Goal: Find specific page/section: Find specific page/section

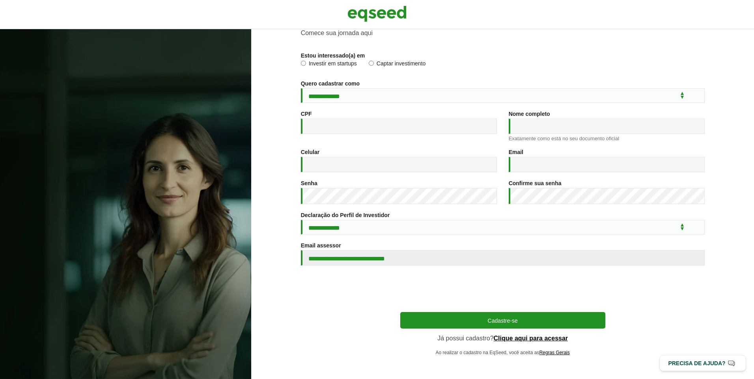
scroll to position [44, 0]
type input "**********"
click at [547, 337] on link "Clique aqui para acessar" at bounding box center [531, 338] width 75 height 6
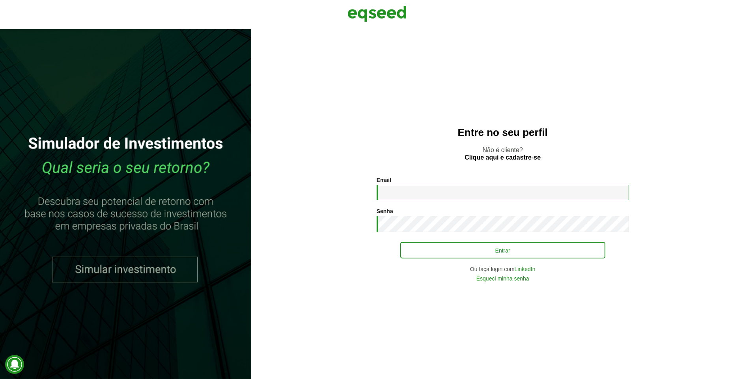
type input "**********"
click at [454, 247] on button "Entrar" at bounding box center [502, 250] width 205 height 15
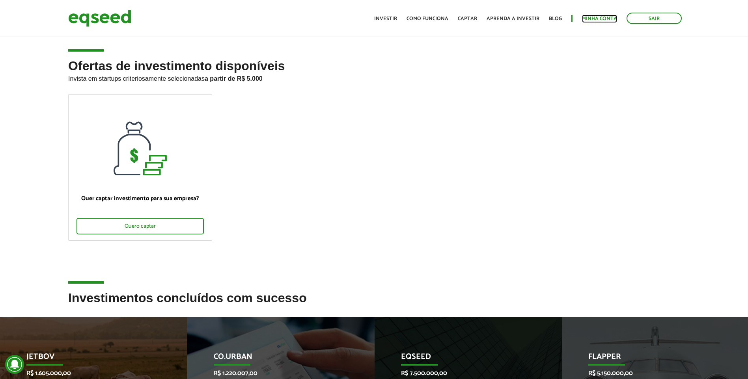
click at [590, 18] on link "Minha conta" at bounding box center [599, 18] width 35 height 5
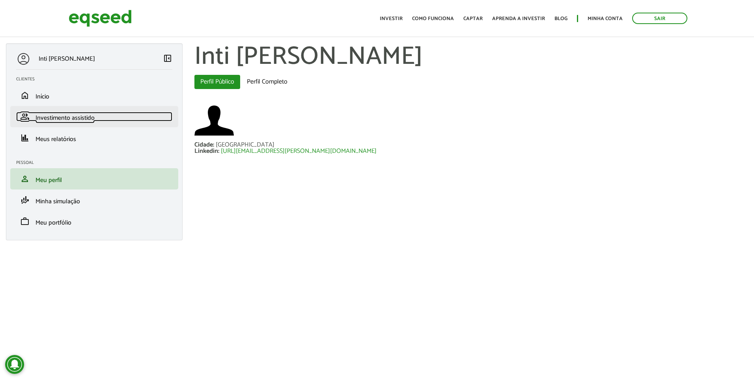
click at [98, 114] on link "group Investimento assistido" at bounding box center [94, 116] width 156 height 9
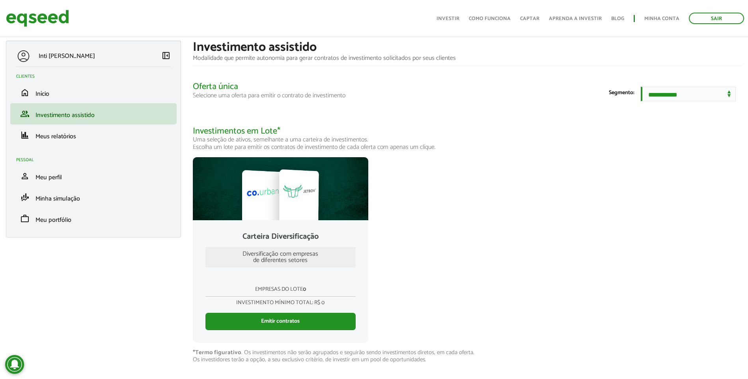
scroll to position [7, 0]
click at [68, 133] on span "Meus relatórios" at bounding box center [55, 136] width 41 height 11
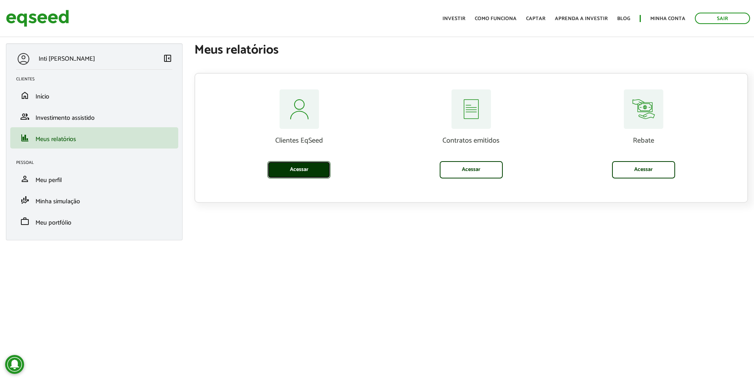
click at [285, 172] on link "Acessar" at bounding box center [298, 169] width 63 height 17
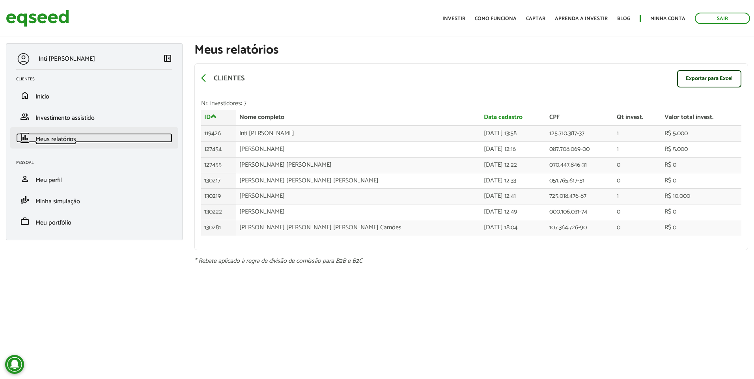
click at [69, 135] on span "Meus relatórios" at bounding box center [55, 139] width 41 height 11
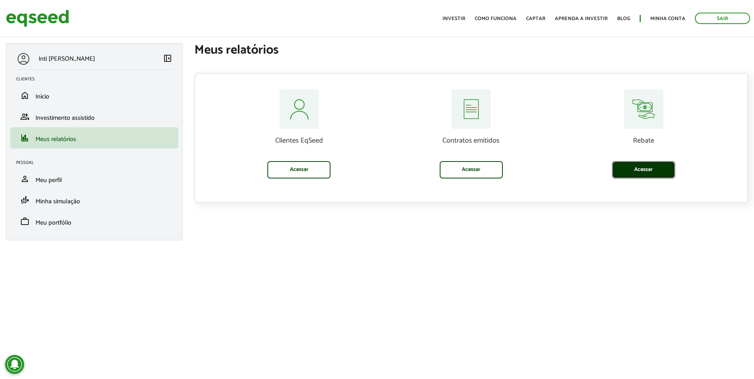
click at [656, 165] on link "Acessar" at bounding box center [643, 169] width 63 height 17
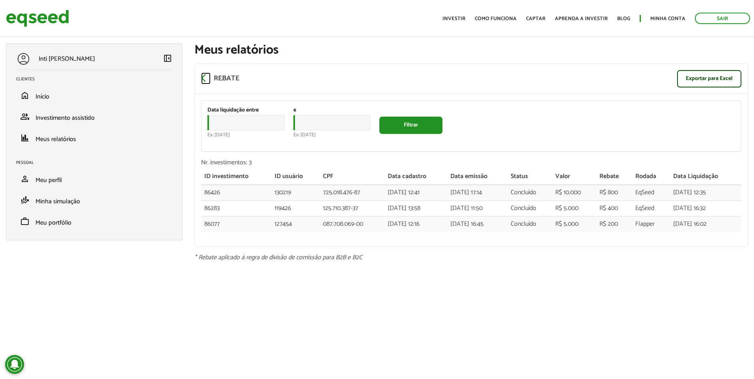
click at [205, 75] on span "arrow_back_ios" at bounding box center [205, 77] width 9 height 9
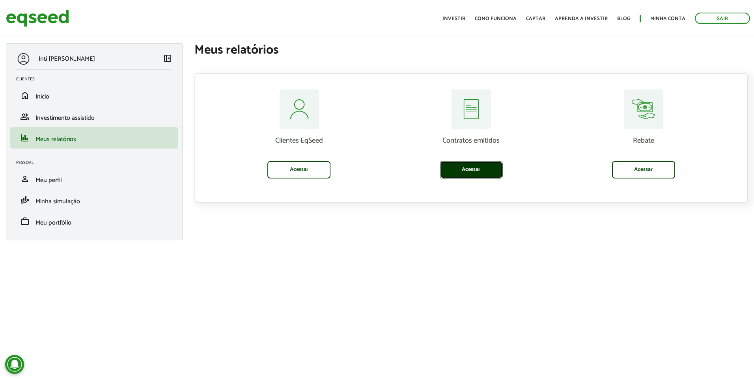
click at [477, 175] on link "Acessar" at bounding box center [471, 169] width 63 height 17
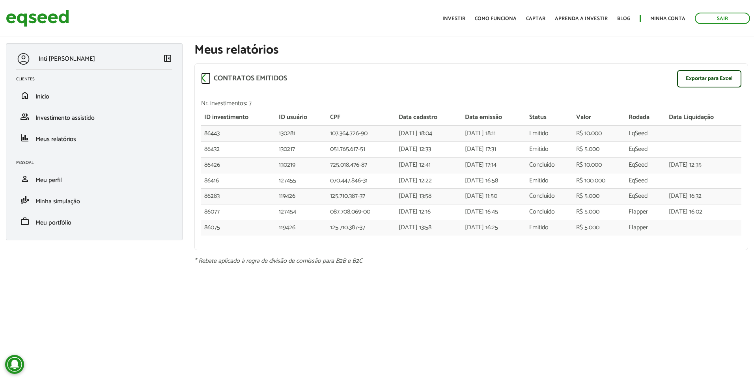
click at [207, 77] on span "arrow_back_ios" at bounding box center [205, 77] width 9 height 9
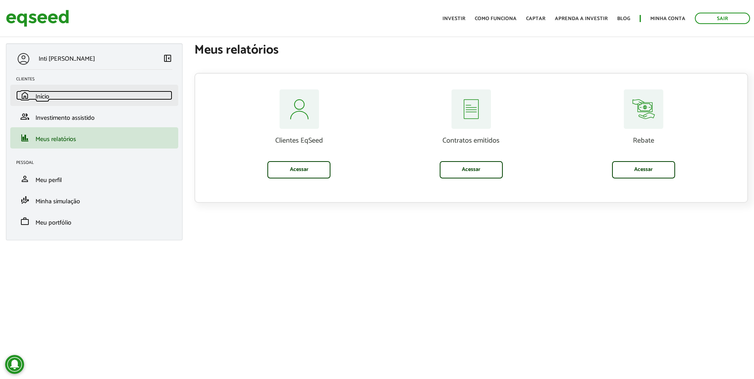
click at [59, 93] on link "home Início" at bounding box center [94, 95] width 156 height 9
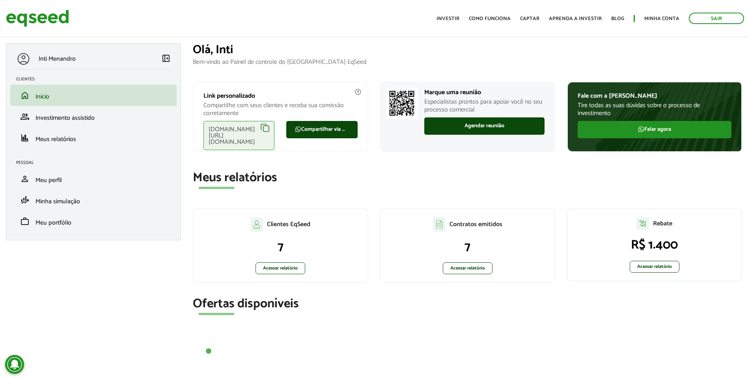
click at [376, 194] on section "Meus relatórios Clientes EqSeed 7 Acessar relatório Contratos emitidos 7 Acessa…" at bounding box center [467, 231] width 549 height 120
